Goal: Obtain resource: Download file/media

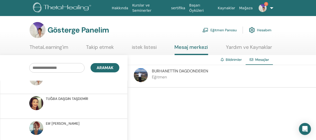
click at [264, 30] on font "Hesabım" at bounding box center [264, 30] width 15 height 5
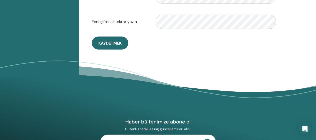
scroll to position [180, 0]
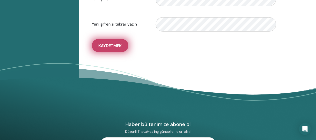
click at [109, 45] on font "Kaydetmek" at bounding box center [109, 45] width 23 height 5
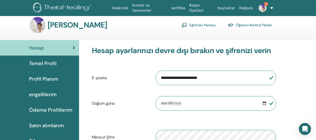
scroll to position [0, 0]
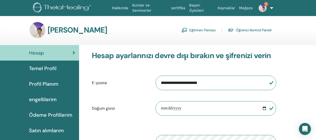
click at [58, 113] on font "Ödeme Profillerim" at bounding box center [50, 115] width 43 height 7
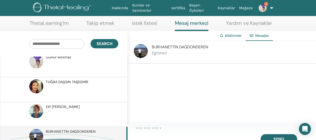
scroll to position [439, 0]
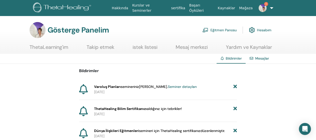
click at [168, 86] on font "Seminer detayları" at bounding box center [182, 86] width 29 height 5
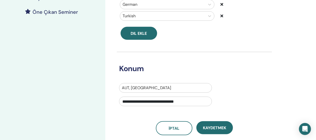
scroll to position [141, 0]
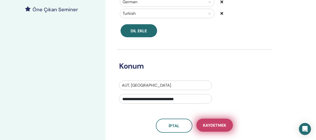
click at [213, 127] on span "Kaydetmek" at bounding box center [214, 125] width 23 height 5
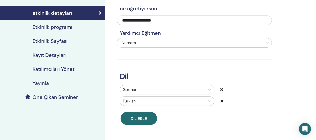
scroll to position [0, 0]
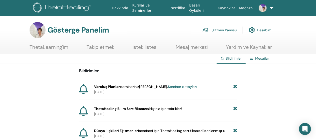
click at [215, 29] on font "Eğitmen Panosu" at bounding box center [224, 30] width 26 height 5
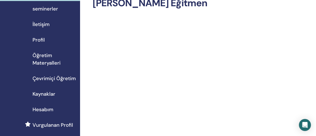
scroll to position [34, 0]
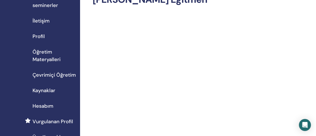
click at [44, 106] on span "Hesabım" at bounding box center [43, 106] width 21 height 8
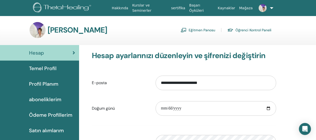
click at [253, 30] on link "Öğrenci Kontrol Paneli" at bounding box center [250, 30] width 44 height 8
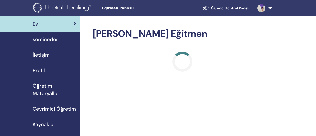
scroll to position [34, 0]
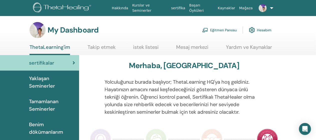
click at [47, 106] on span "Tamamlanan Seminerler" at bounding box center [52, 105] width 46 height 15
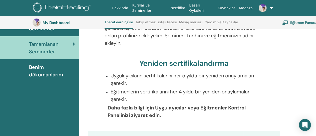
scroll to position [71, 0]
click at [50, 73] on span "Benim dökümanlarım" at bounding box center [52, 70] width 46 height 15
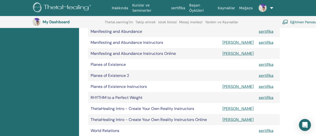
scroll to position [330, 0]
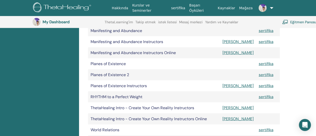
click at [216, 79] on td "Planes of Existence 2" at bounding box center [154, 74] width 132 height 11
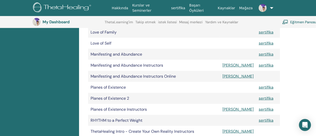
scroll to position [306, 0]
click at [259, 98] on link "sertifika" at bounding box center [266, 98] width 15 height 5
